Goal: Find specific page/section: Find specific page/section

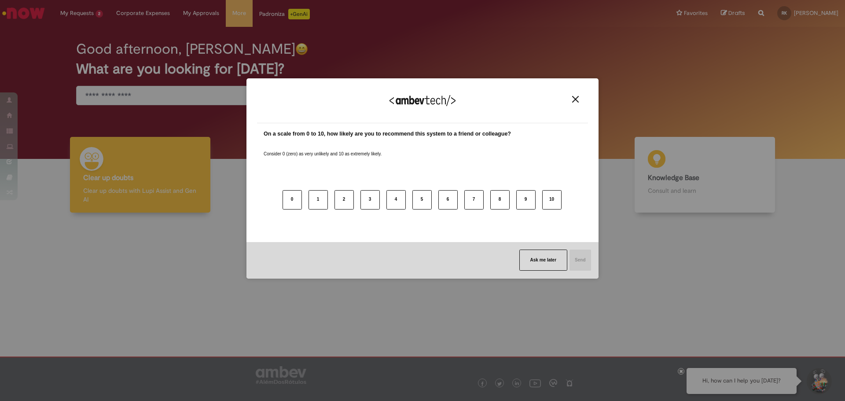
click at [589, 103] on div "We appreciate your feedback! On a scale from 0 to 10, how likely are you to rec…" at bounding box center [423, 178] width 352 height 200
click at [584, 101] on div "We appreciate your feedback!" at bounding box center [422, 106] width 331 height 34
click at [578, 99] on img "Close" at bounding box center [575, 99] width 7 height 7
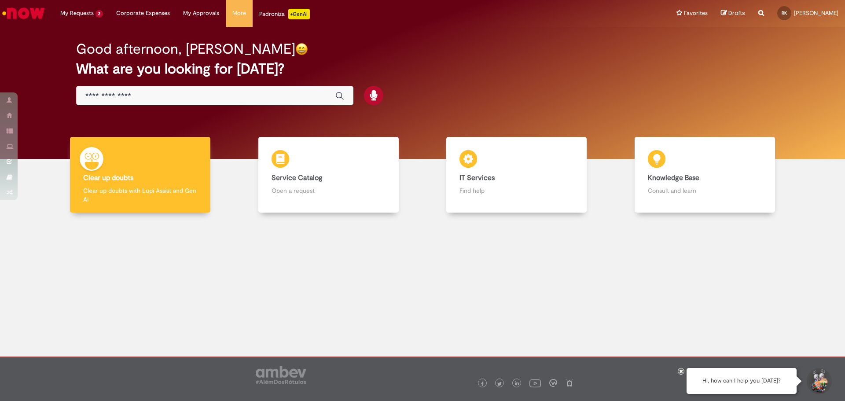
click at [264, 15] on div "Padroniza +GenAi" at bounding box center [284, 14] width 51 height 11
